Goal: Use online tool/utility: Utilize a website feature to perform a specific function

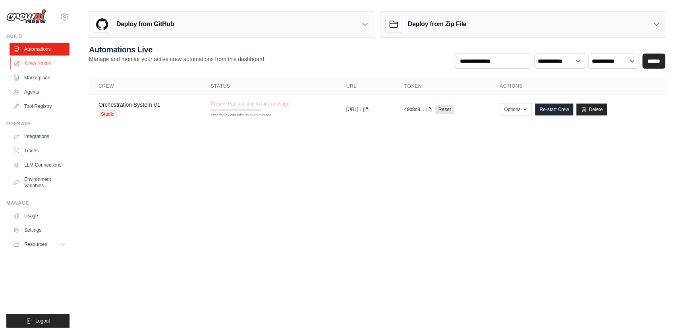
click at [48, 60] on link "Crew Studio" at bounding box center [40, 63] width 60 height 13
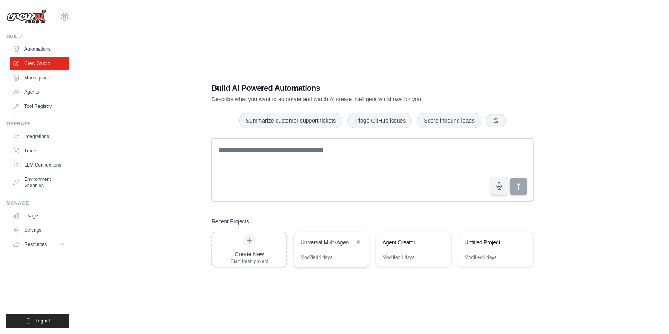
click at [325, 237] on div "Universal Multi-Agent Orchestration System" at bounding box center [331, 243] width 75 height 22
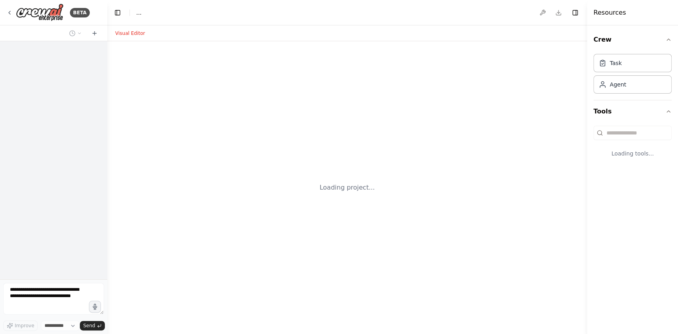
select select "****"
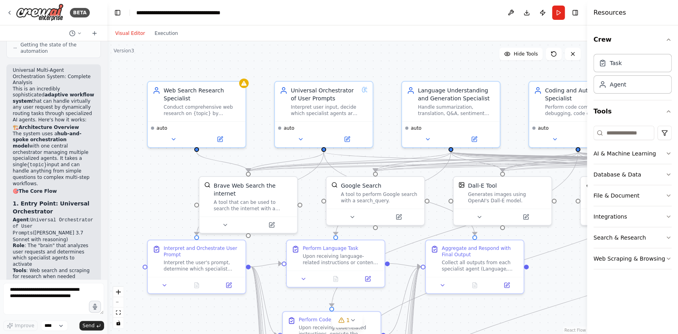
scroll to position [20909, 0]
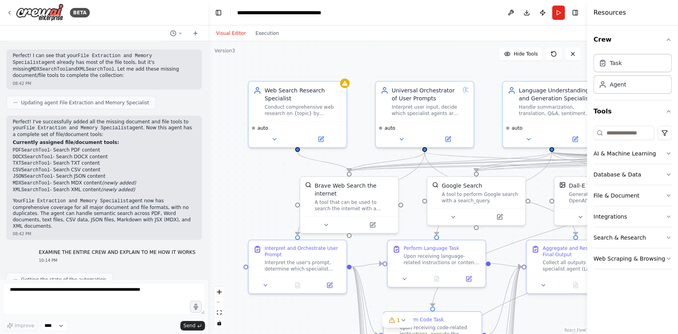
drag, startPoint x: 105, startPoint y: 148, endPoint x: 208, endPoint y: 144, distance: 103.3
click at [208, 144] on div "BETA CrewAI doesn’t need you to pre-build 50 agents for each feature. Instead, …" at bounding box center [339, 167] width 678 height 334
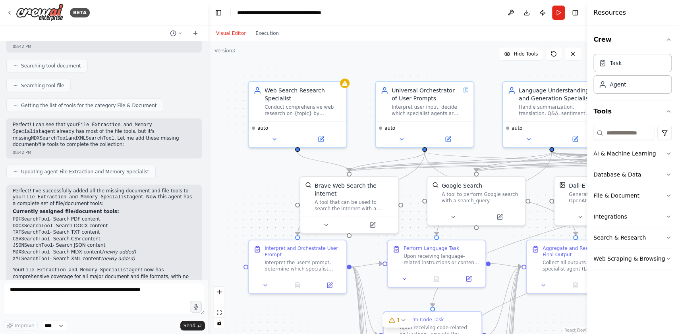
scroll to position [13106, 0]
